Goal: Navigation & Orientation: Go to known website

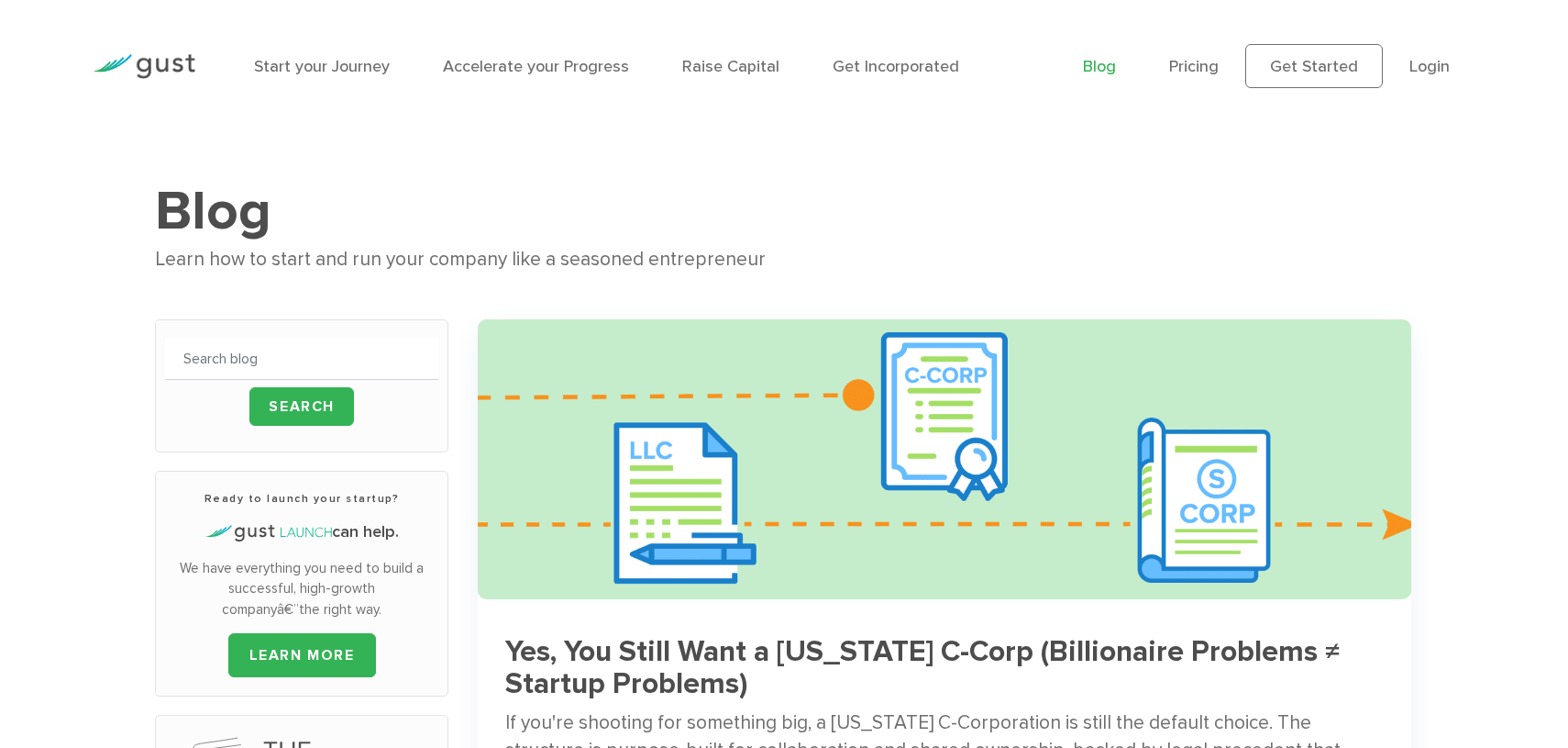
click at [148, 63] on img at bounding box center [144, 66] width 103 height 24
